Goal: Navigation & Orientation: Go to known website

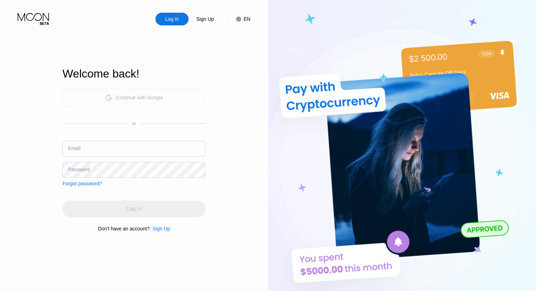
click at [150, 95] on div "Continue with Google" at bounding box center [139, 98] width 47 height 6
